Goal: Connect with others: Connect with others

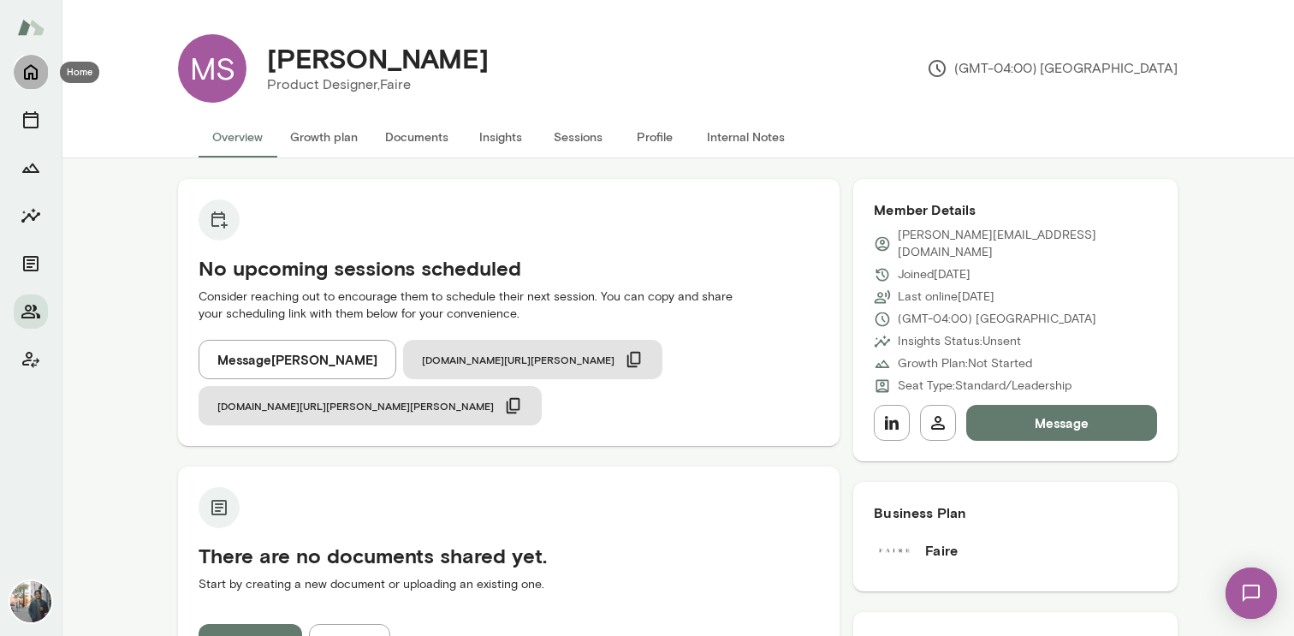
click at [24, 72] on icon "Home" at bounding box center [31, 72] width 14 height 15
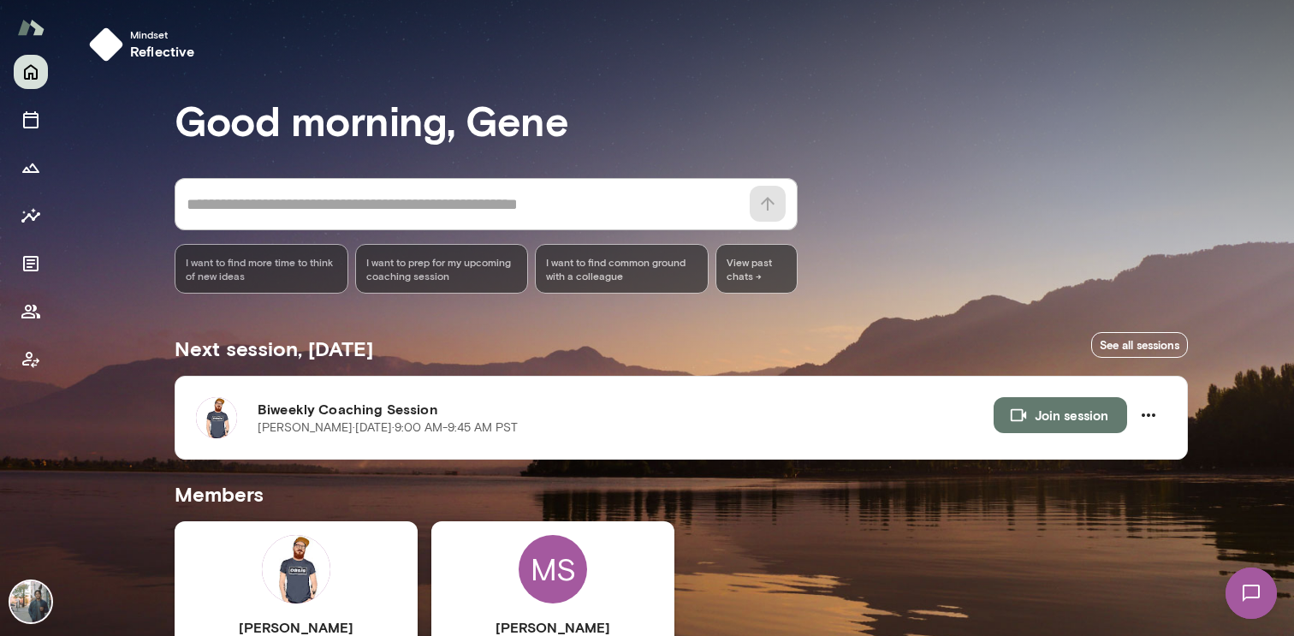
scroll to position [212, 0]
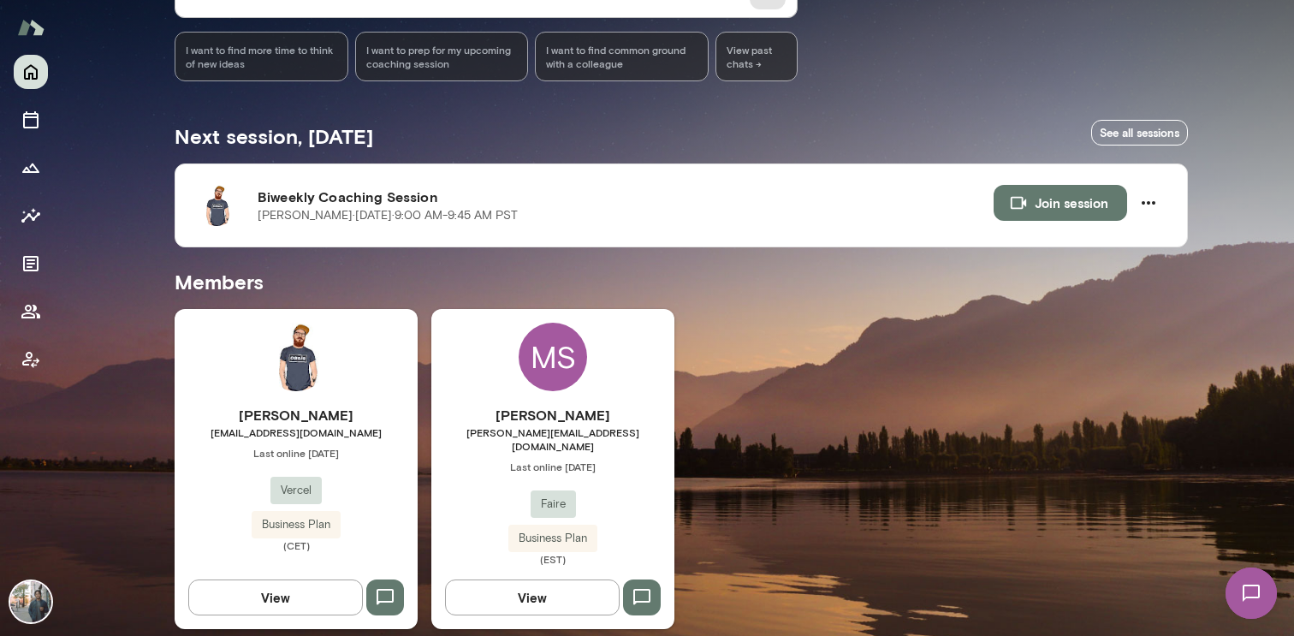
click at [280, 353] on img at bounding box center [296, 357] width 68 height 68
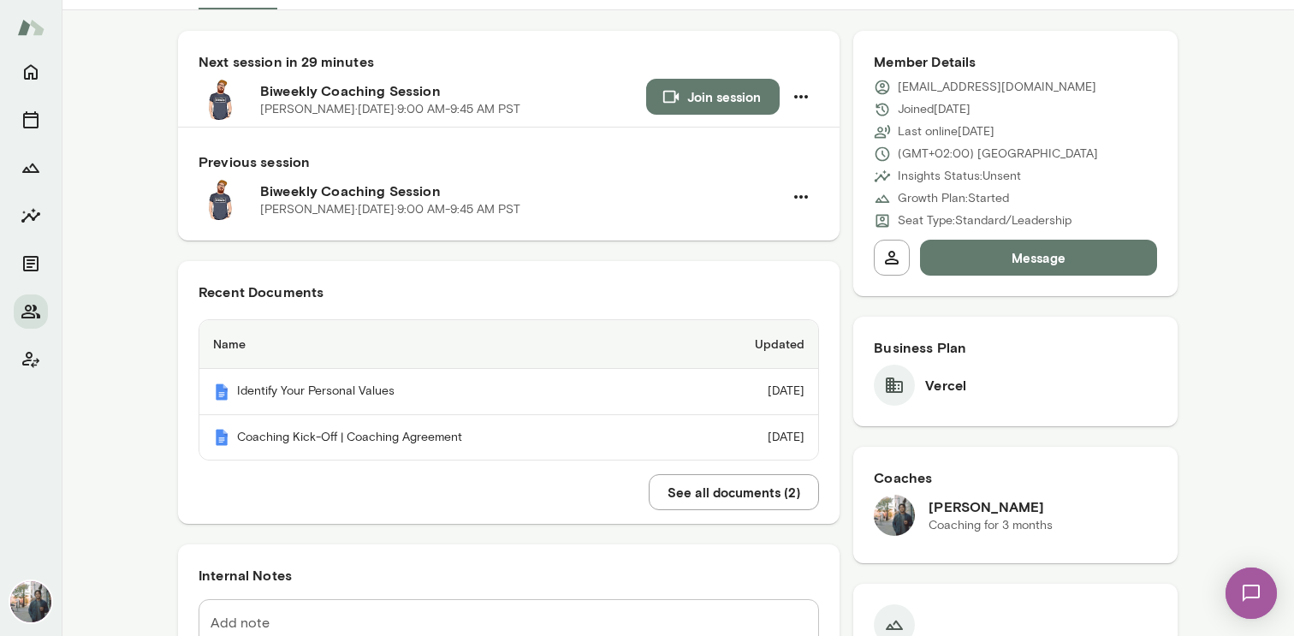
scroll to position [142, 0]
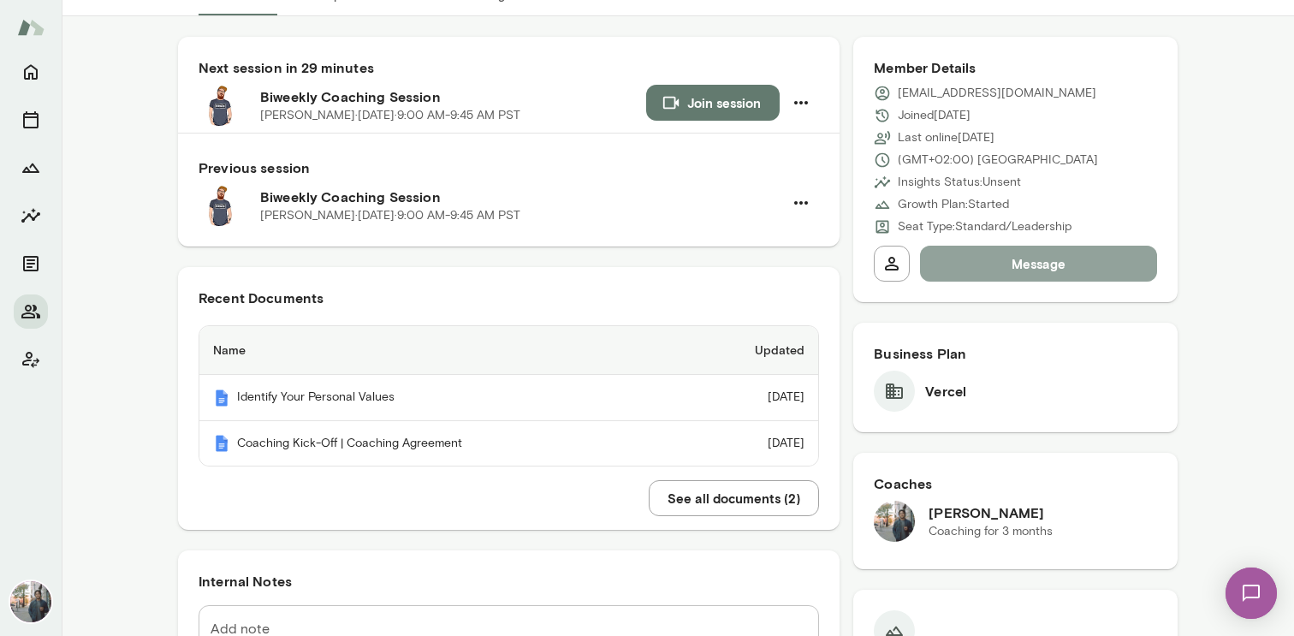
click at [1076, 258] on button "Message" at bounding box center [1038, 264] width 237 height 36
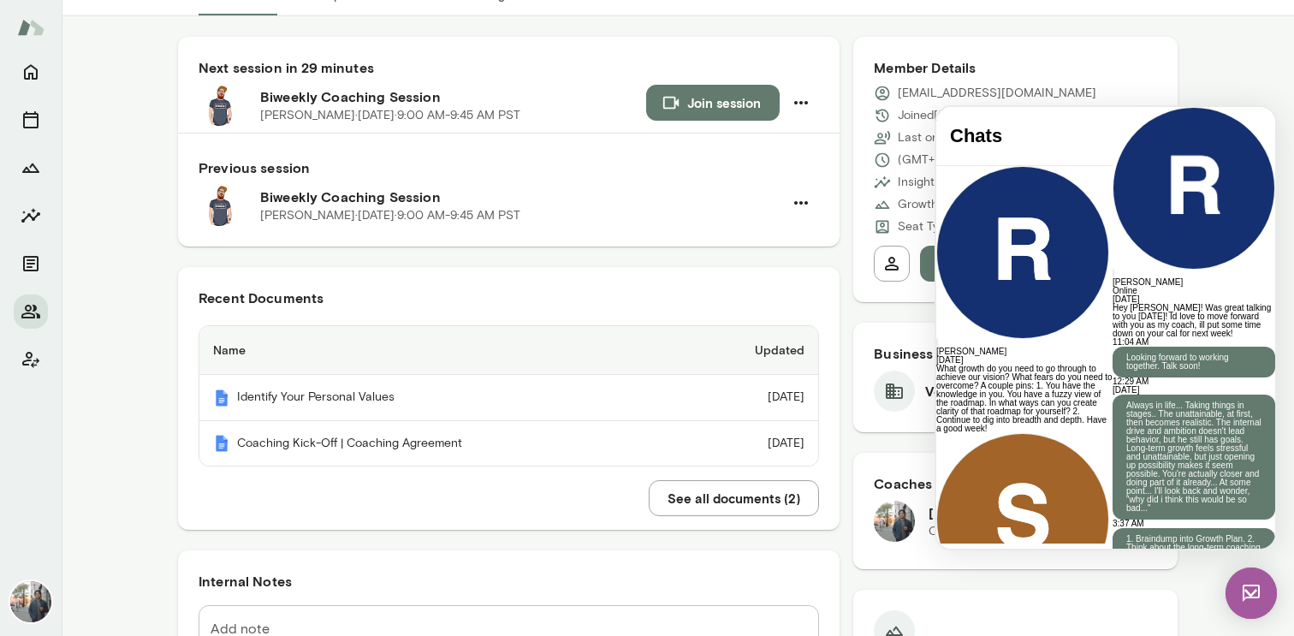
scroll to position [1219, 0]
click at [707, 108] on button "Join session" at bounding box center [713, 103] width 134 height 36
